Goal: Task Accomplishment & Management: Complete application form

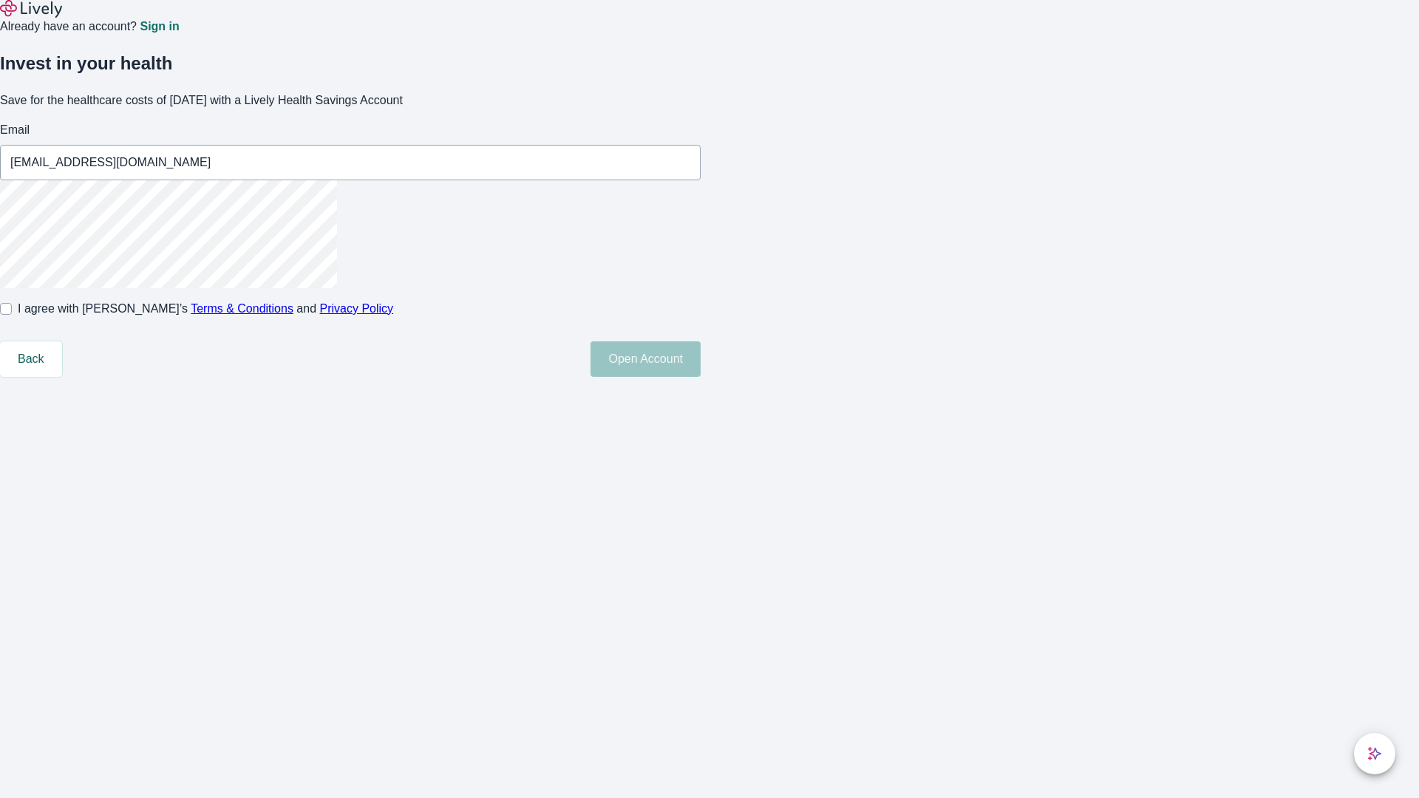
click at [12, 315] on input "I agree with Lively’s Terms & Conditions and Privacy Policy" at bounding box center [6, 309] width 12 height 12
checkbox input "true"
click at [701, 377] on button "Open Account" at bounding box center [646, 358] width 110 height 35
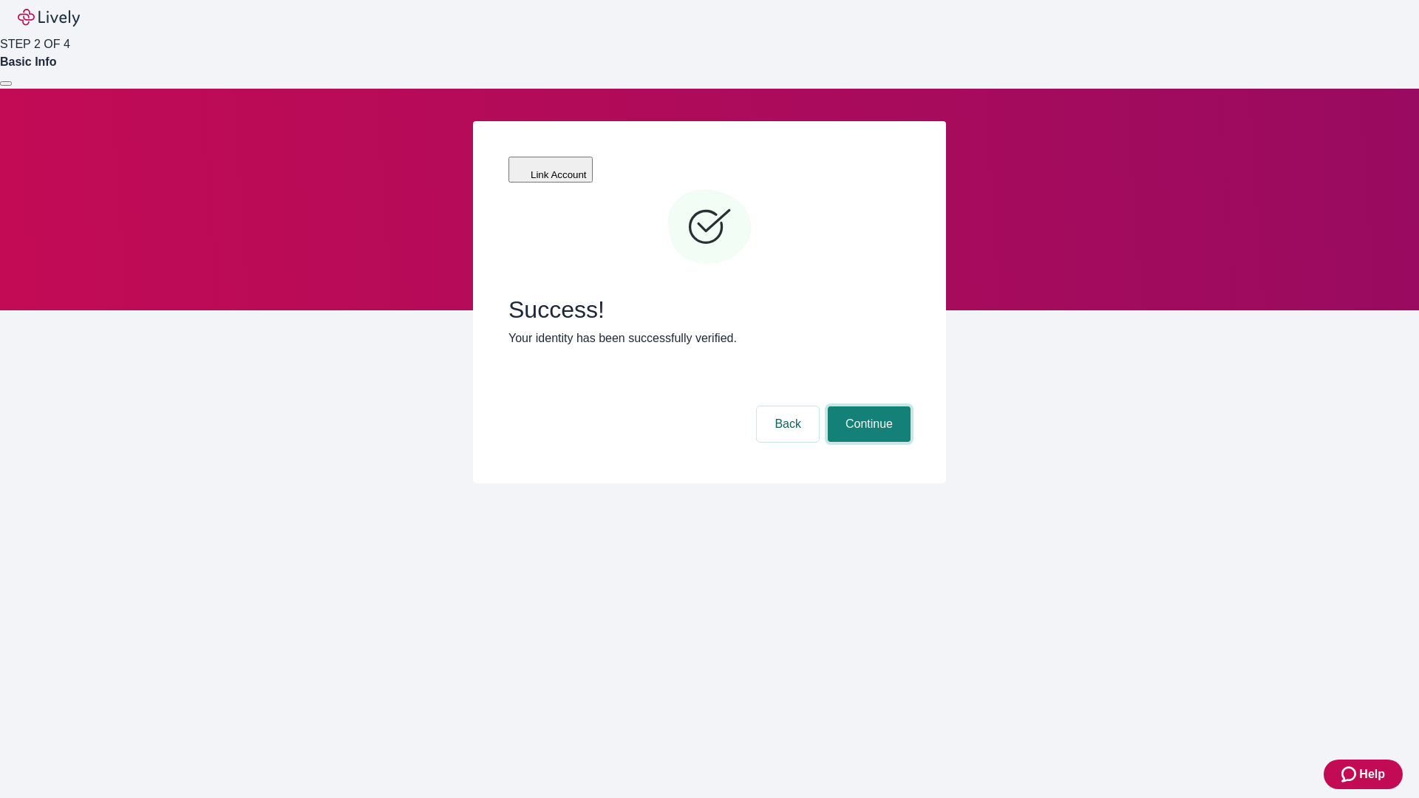
click at [867, 407] on button "Continue" at bounding box center [869, 424] width 83 height 35
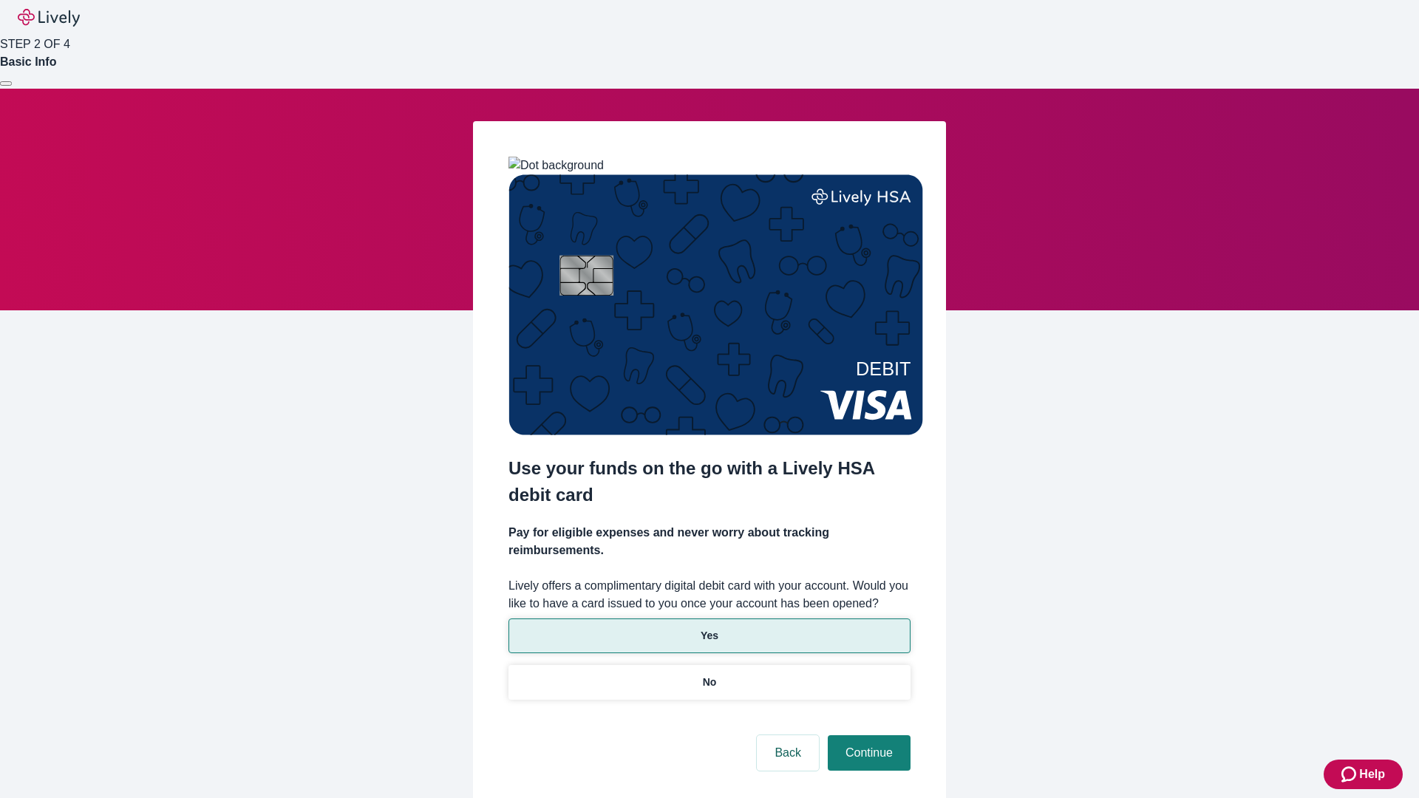
click at [709, 628] on p "Yes" at bounding box center [710, 636] width 18 height 16
click at [867, 735] on button "Continue" at bounding box center [869, 752] width 83 height 35
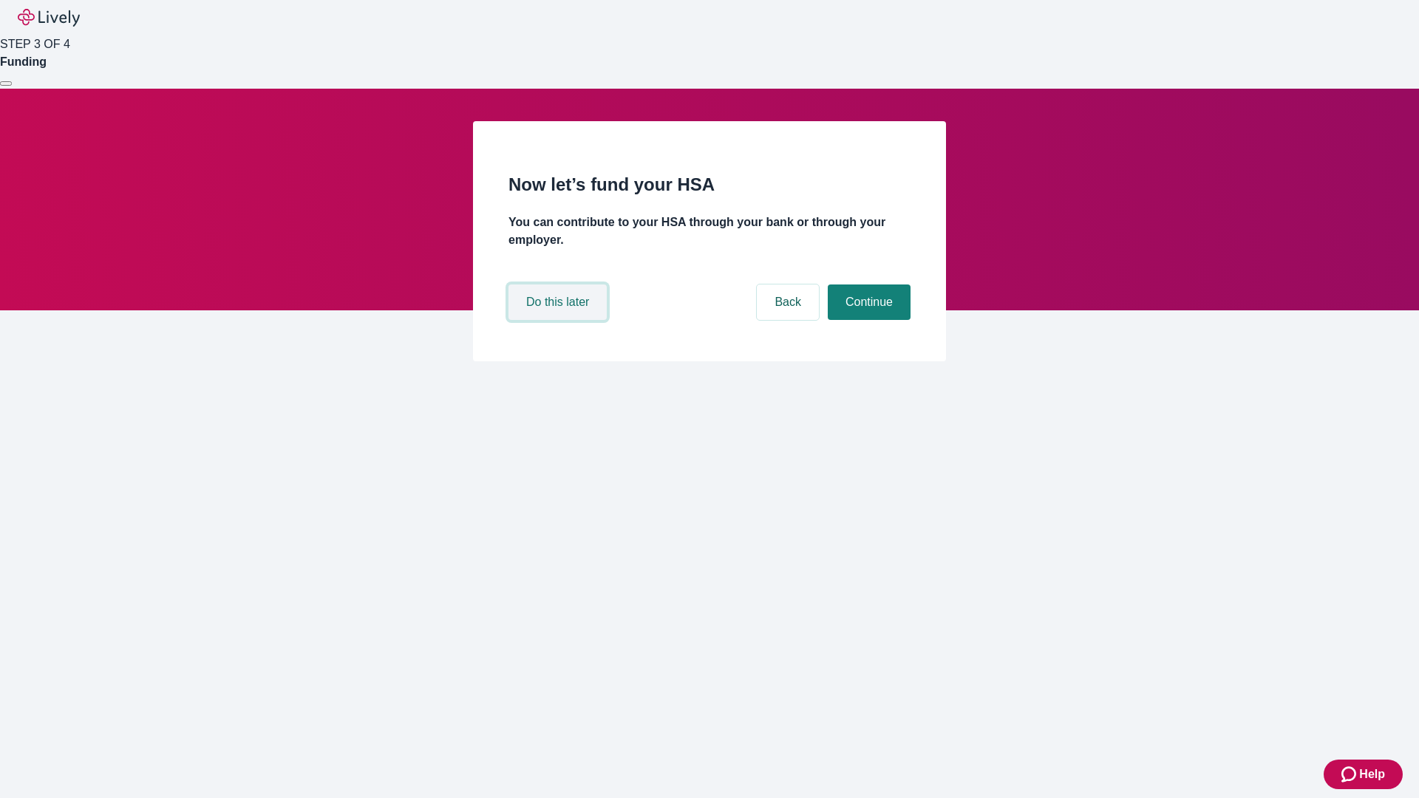
click at [560, 320] on button "Do this later" at bounding box center [558, 302] width 98 height 35
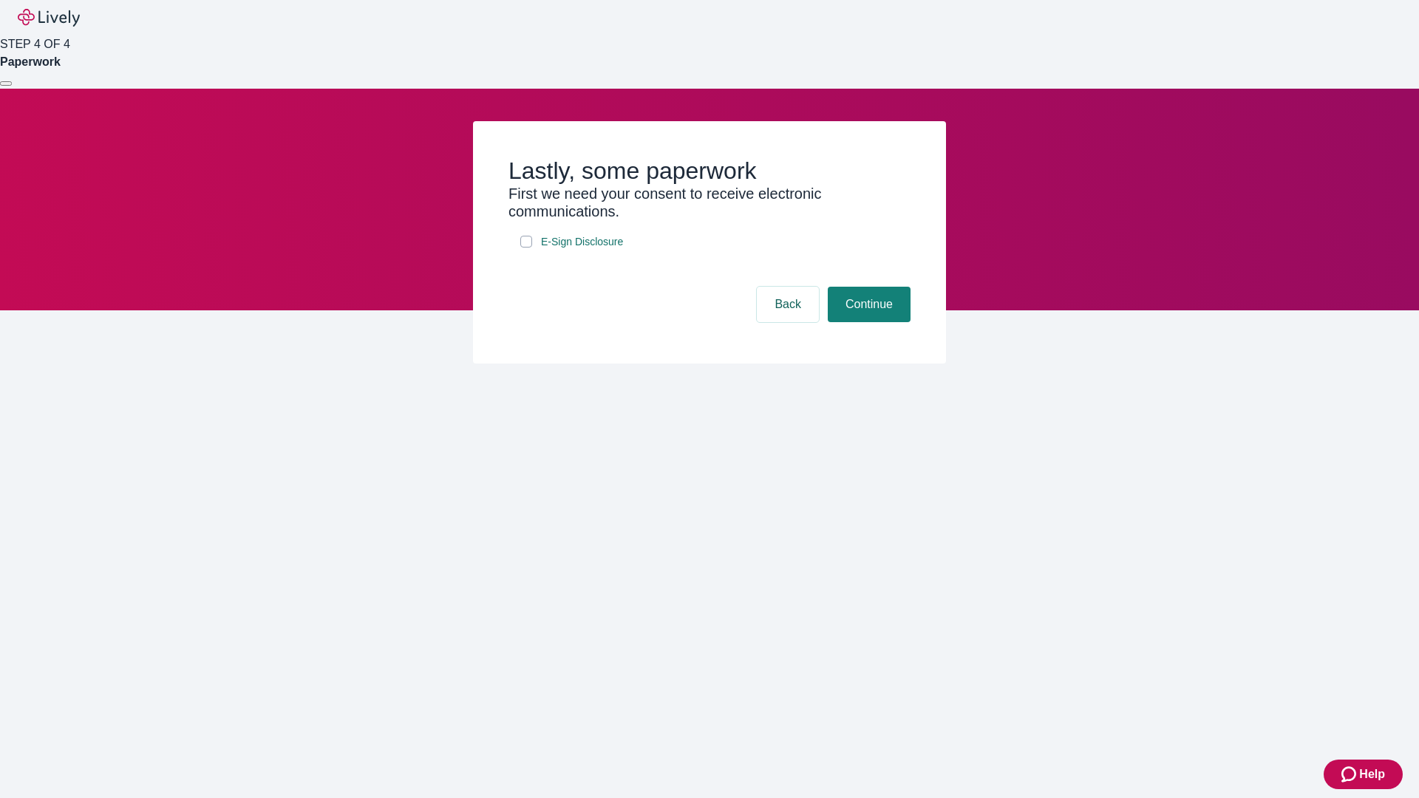
click at [526, 248] on input "E-Sign Disclosure" at bounding box center [526, 242] width 12 height 12
checkbox input "true"
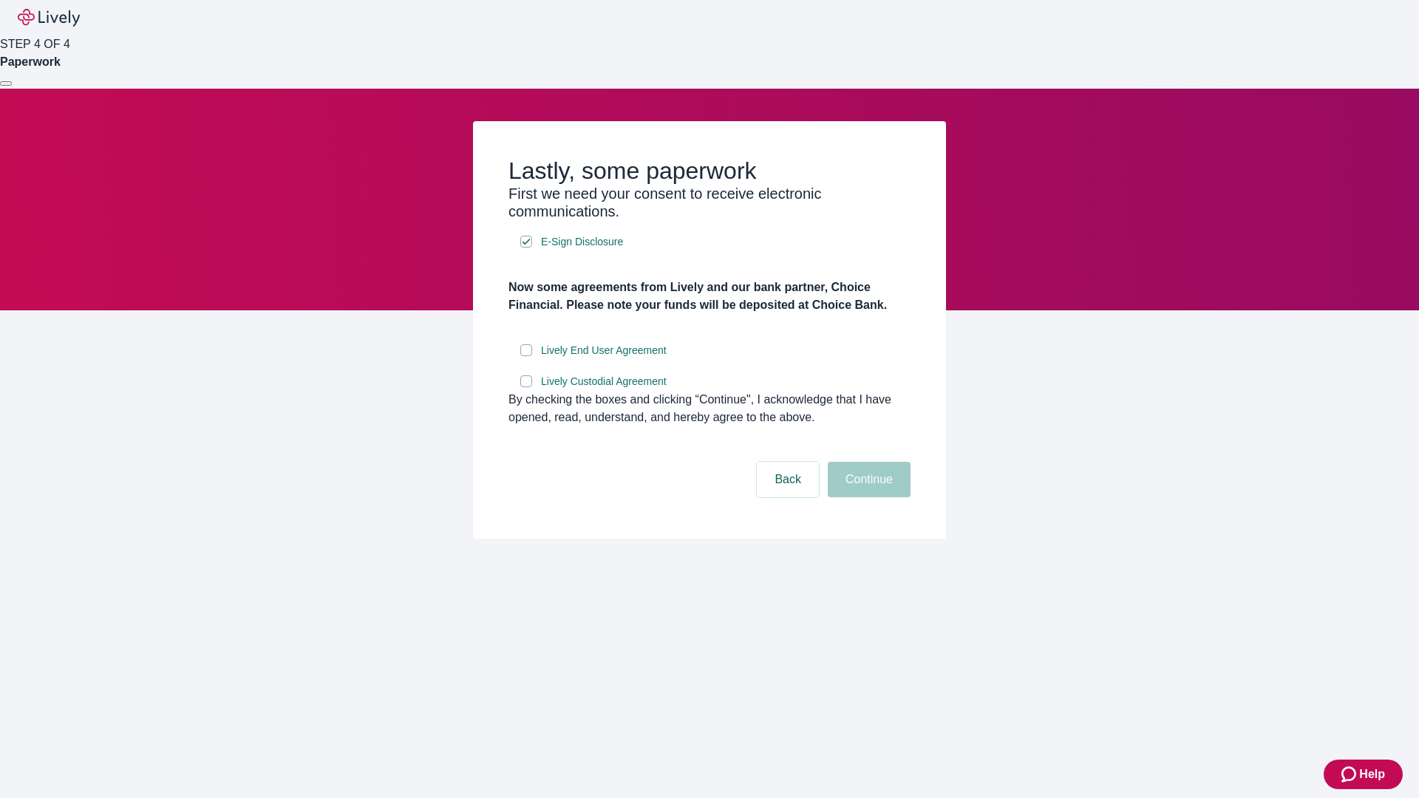
click at [526, 356] on input "Lively End User Agreement" at bounding box center [526, 350] width 12 height 12
checkbox input "true"
click at [526, 387] on input "Lively Custodial Agreement" at bounding box center [526, 381] width 12 height 12
checkbox input "true"
click at [867, 497] on button "Continue" at bounding box center [869, 479] width 83 height 35
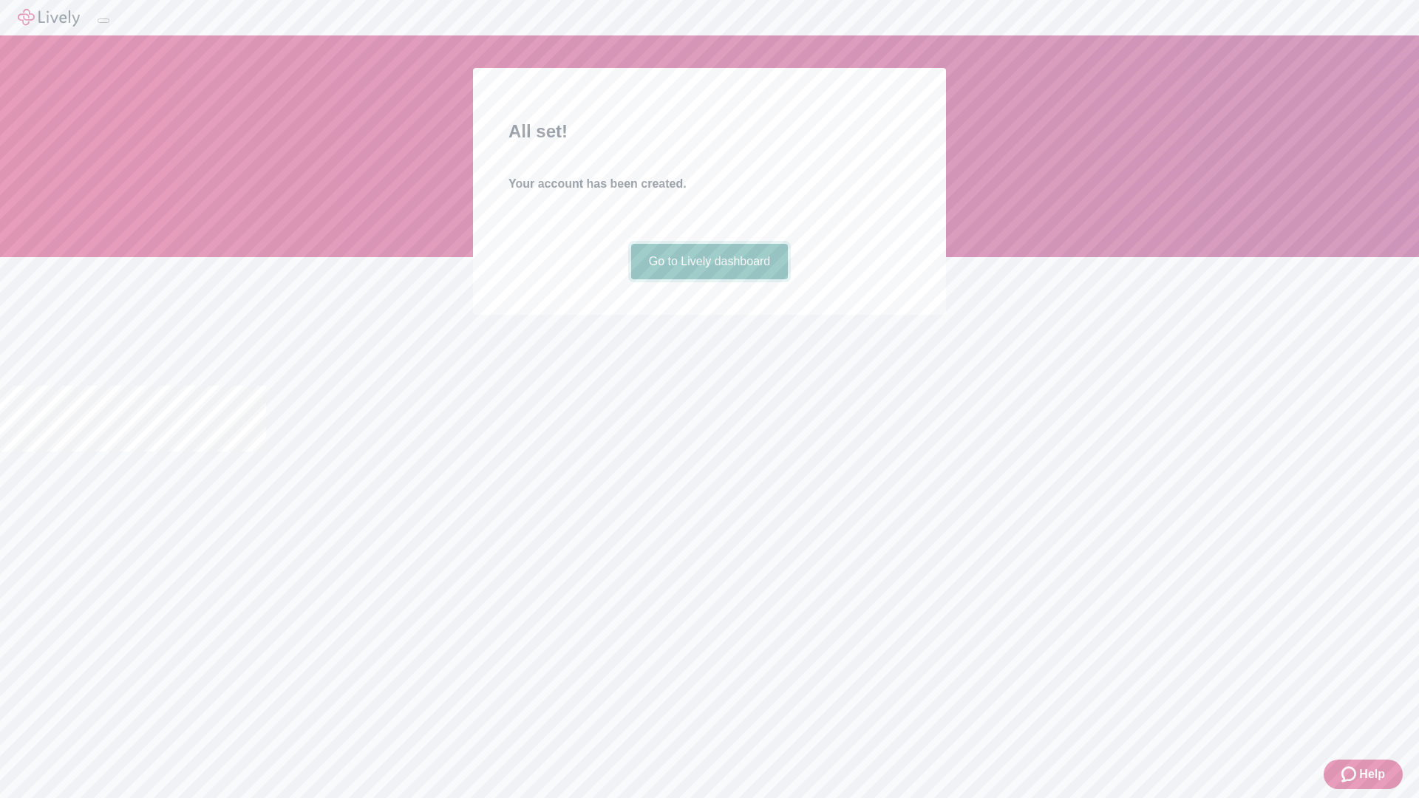
click at [709, 279] on link "Go to Lively dashboard" at bounding box center [709, 261] width 157 height 35
